Goal: Find specific page/section: Find specific page/section

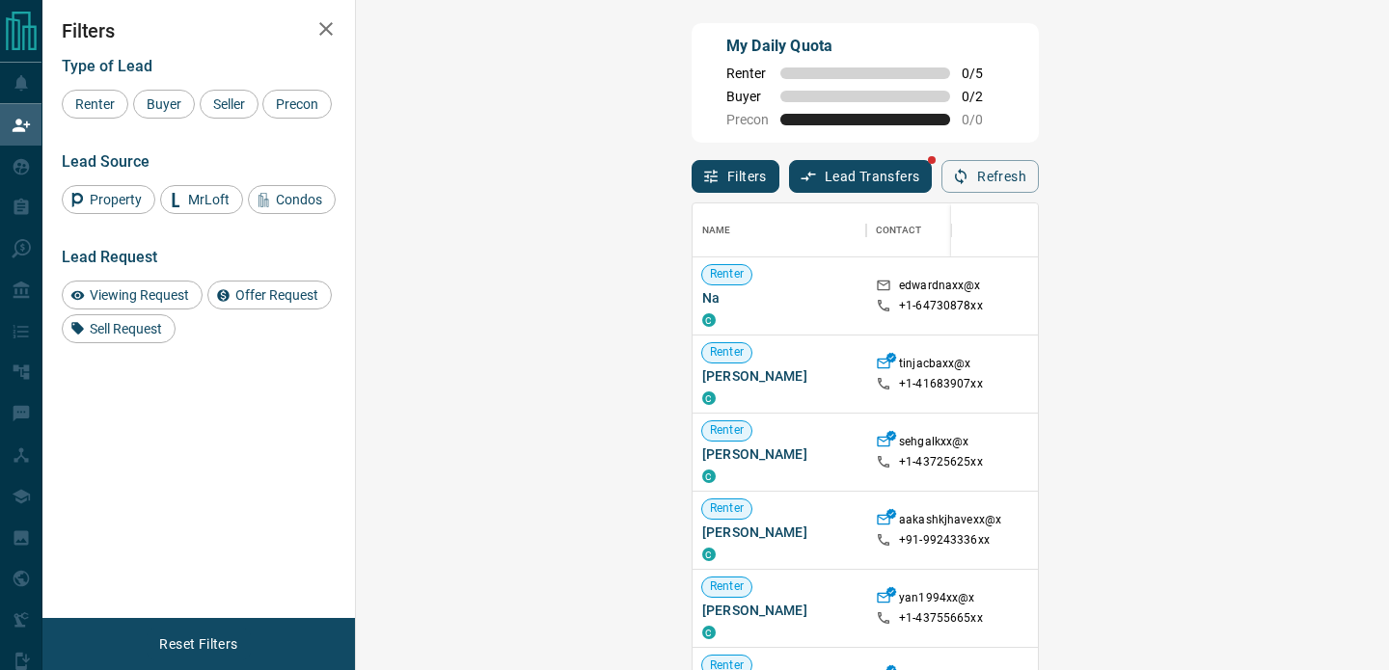
scroll to position [505, 991]
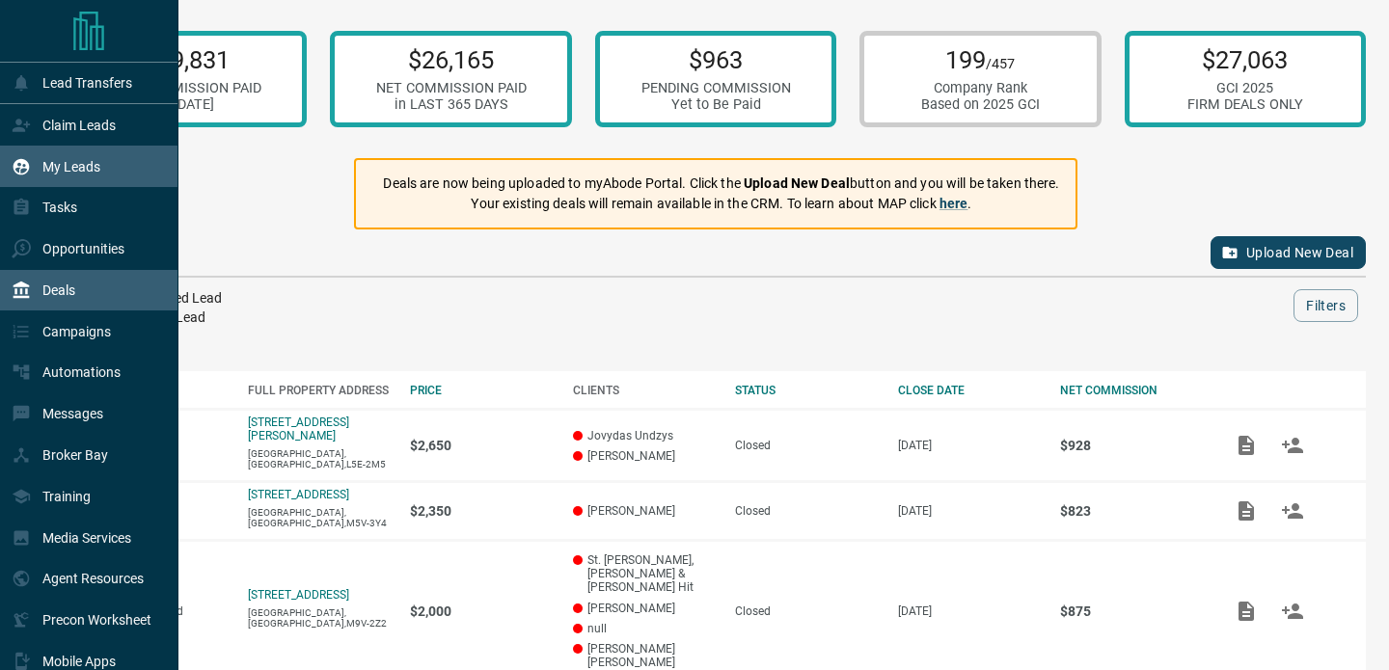
click at [42, 172] on p "My Leads" at bounding box center [71, 166] width 58 height 15
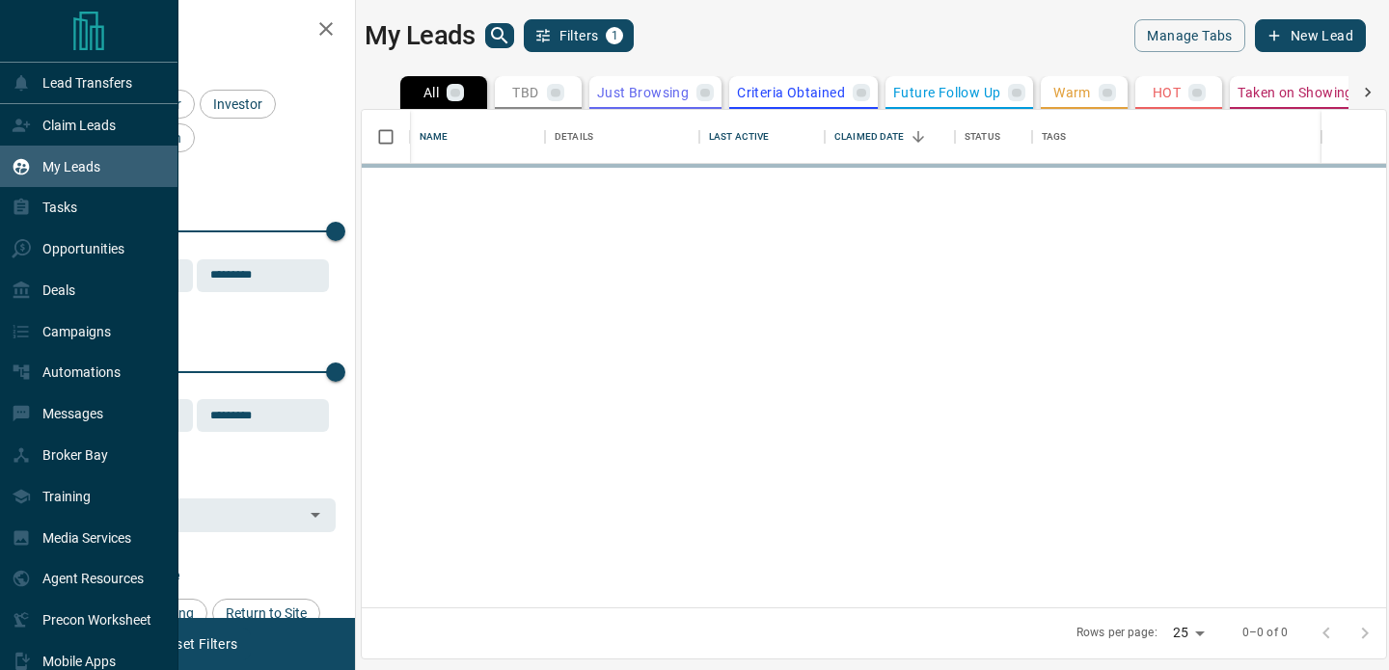
scroll to position [498, 1024]
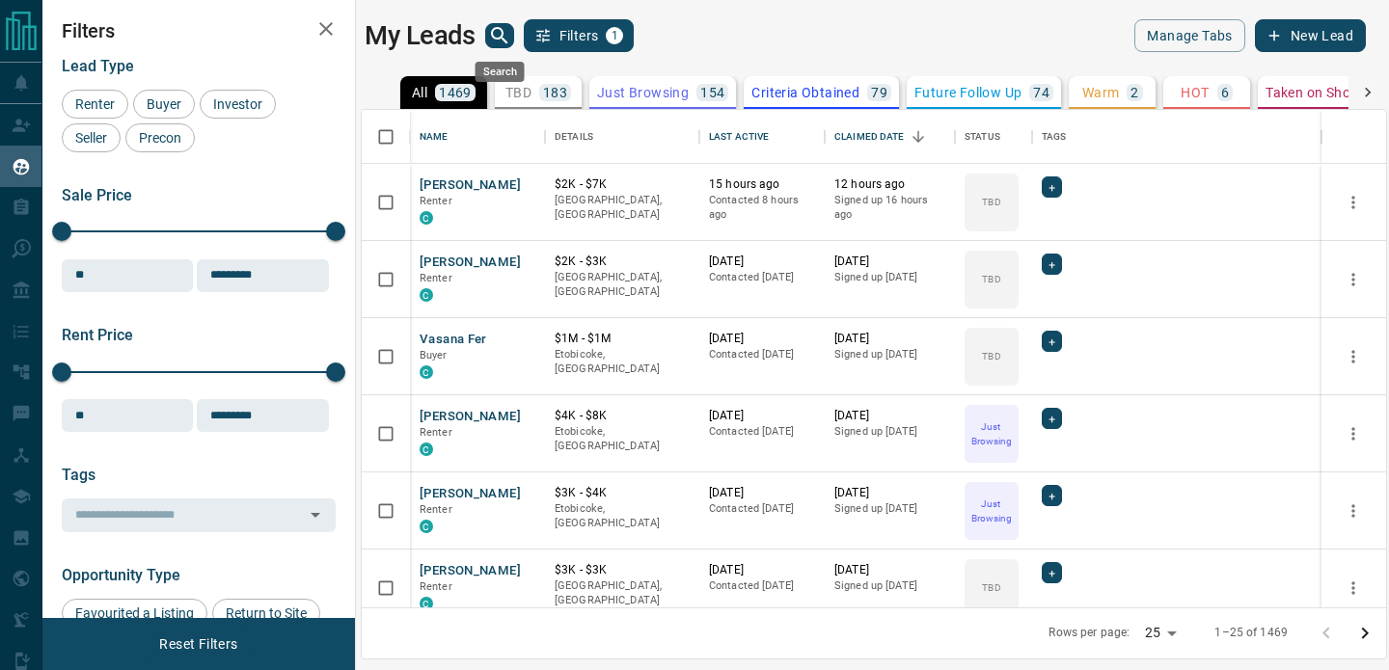
click at [511, 31] on button "search button" at bounding box center [499, 35] width 29 height 25
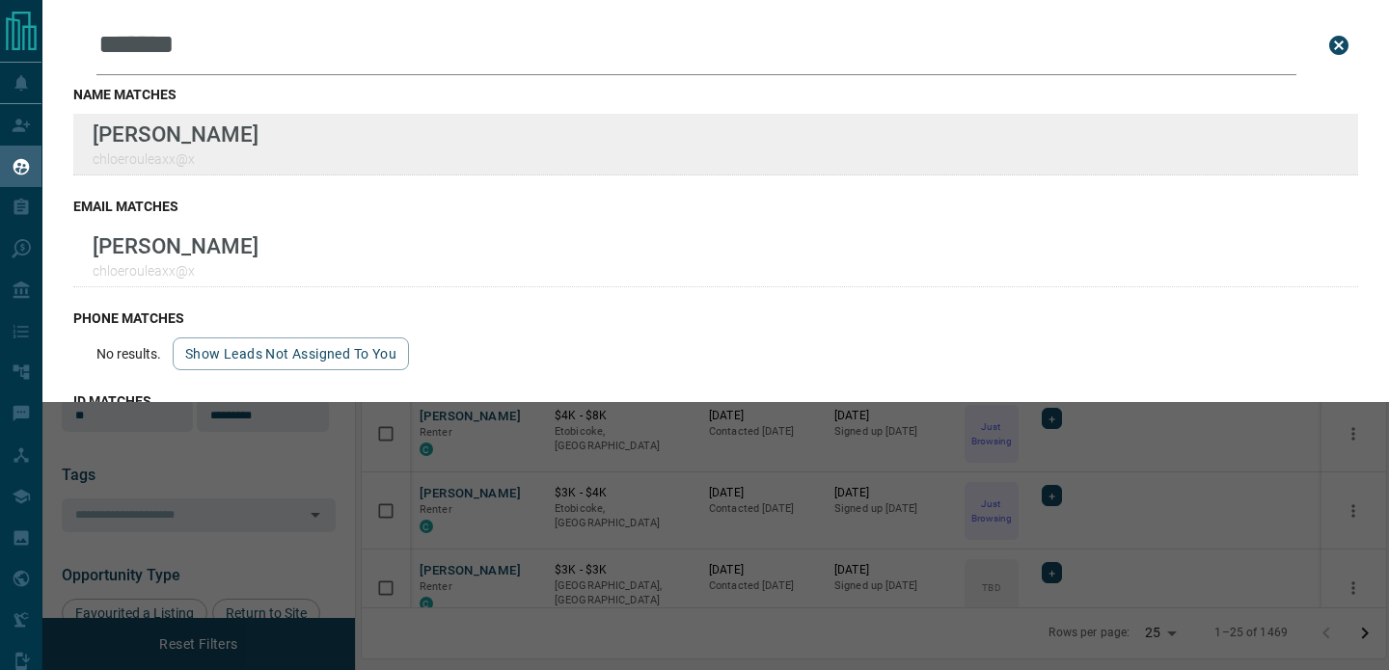
type input "*******"
click at [0, 0] on div "Lead Transfers Claim Leads My Leads Tasks Opportunities Deals Campaigns Automat…" at bounding box center [694, 323] width 1389 height 646
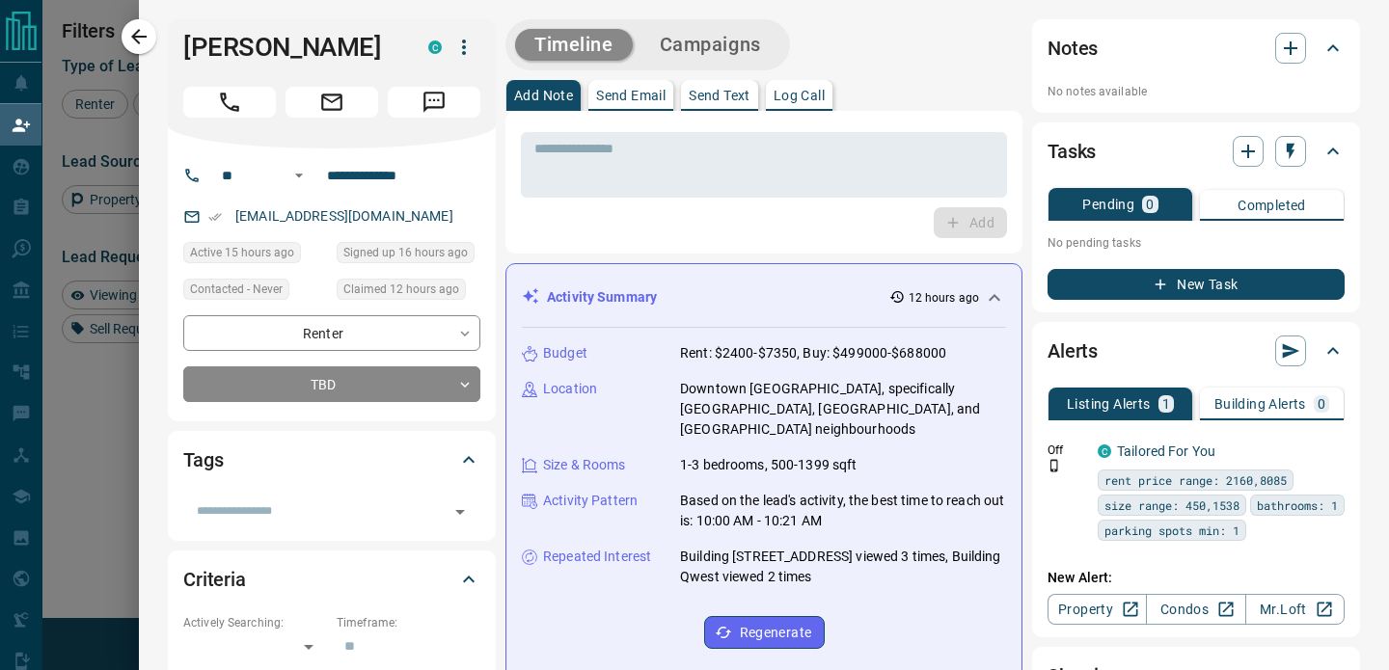
scroll to position [505, 991]
